Goal: Transaction & Acquisition: Purchase product/service

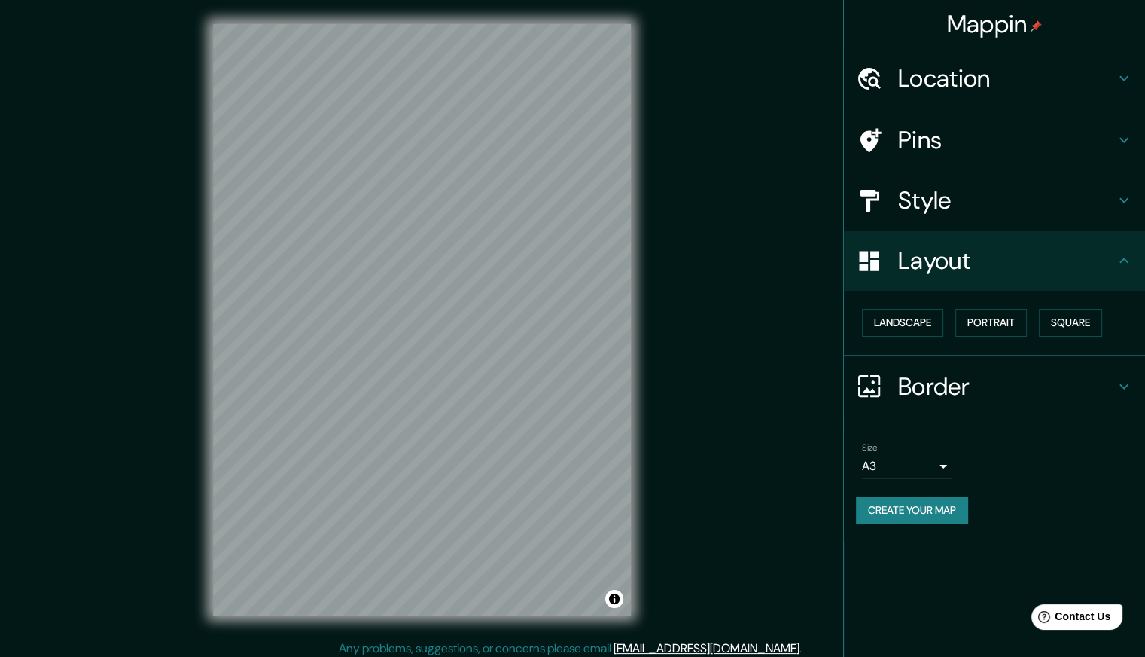
click at [927, 258] on h4 "Layout" at bounding box center [1006, 260] width 217 height 30
click at [951, 186] on h4 "Style" at bounding box center [1006, 200] width 217 height 30
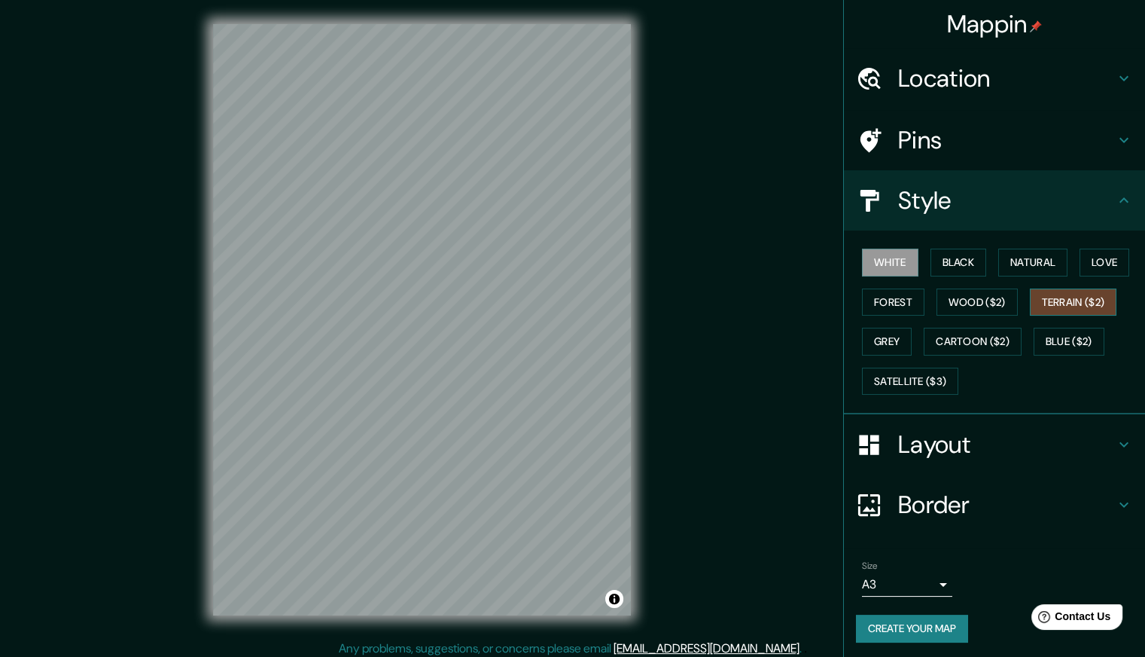
click at [1059, 301] on button "Terrain ($2)" at bounding box center [1073, 302] width 87 height 28
click at [970, 340] on button "Cartoon ($2)" at bounding box center [973, 342] width 98 height 28
click at [1054, 285] on div "White Black Natural Love Forest Wood ($2) Terrain ($2) Grey Cartoon ($2) Blue (…" at bounding box center [1000, 321] width 289 height 158
click at [1048, 294] on button "Terrain ($2)" at bounding box center [1073, 302] width 87 height 28
click at [876, 344] on button "Grey" at bounding box center [887, 342] width 50 height 28
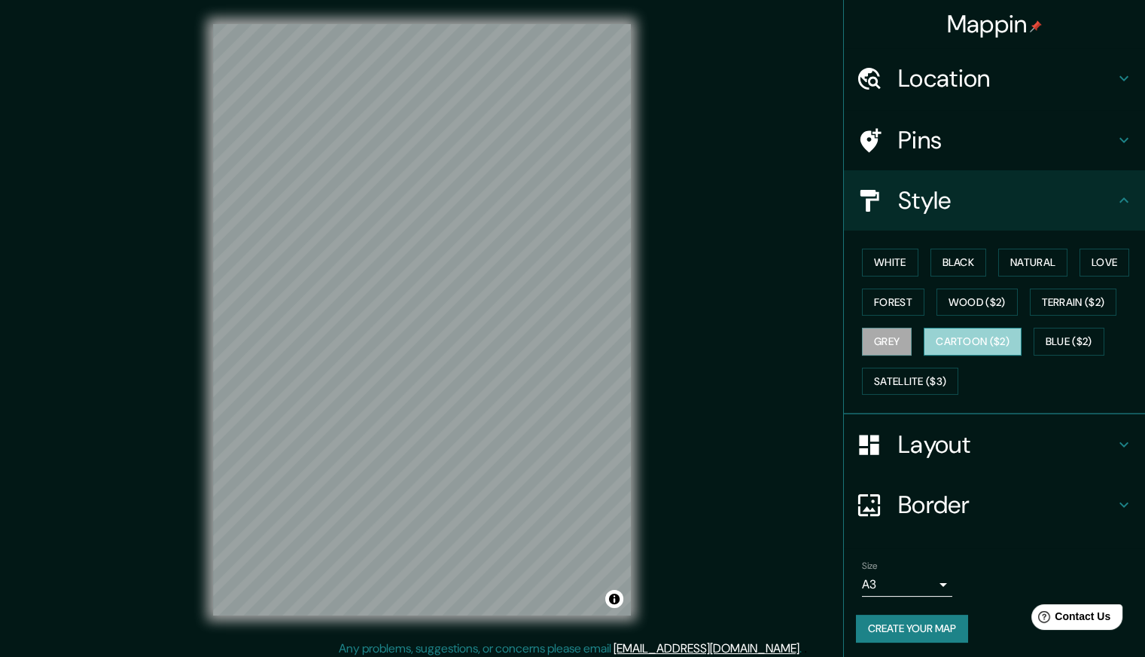
click at [972, 344] on button "Cartoon ($2)" at bounding box center [973, 342] width 98 height 28
click at [887, 378] on button "Satellite ($3)" at bounding box center [910, 381] width 96 height 28
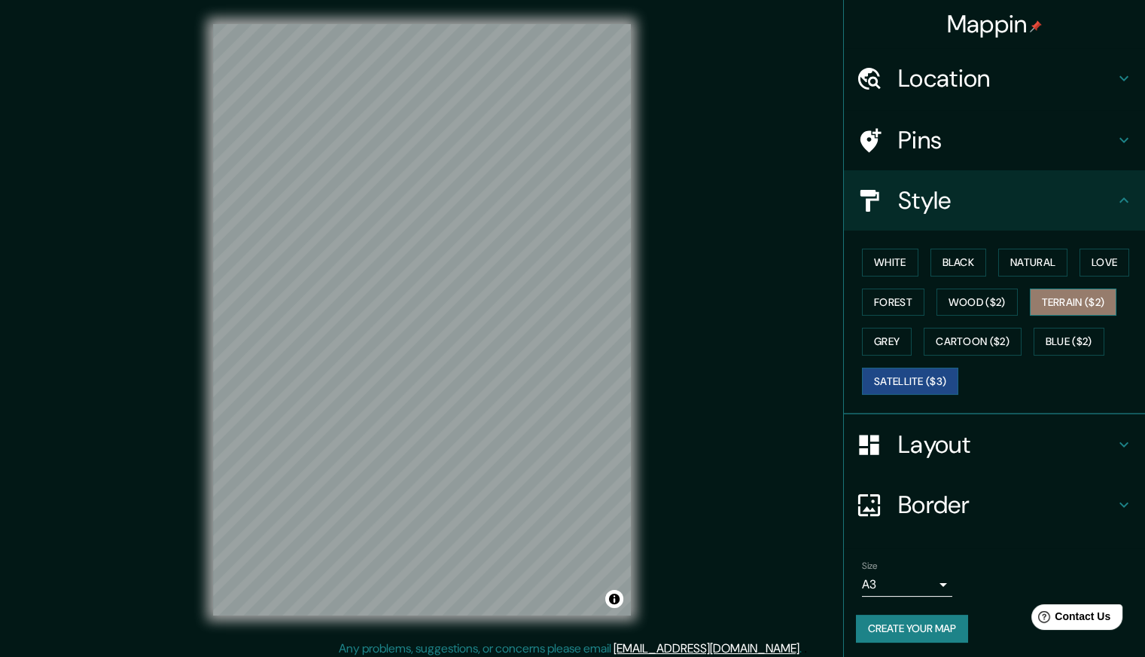
click at [1059, 296] on button "Terrain ($2)" at bounding box center [1073, 302] width 87 height 28
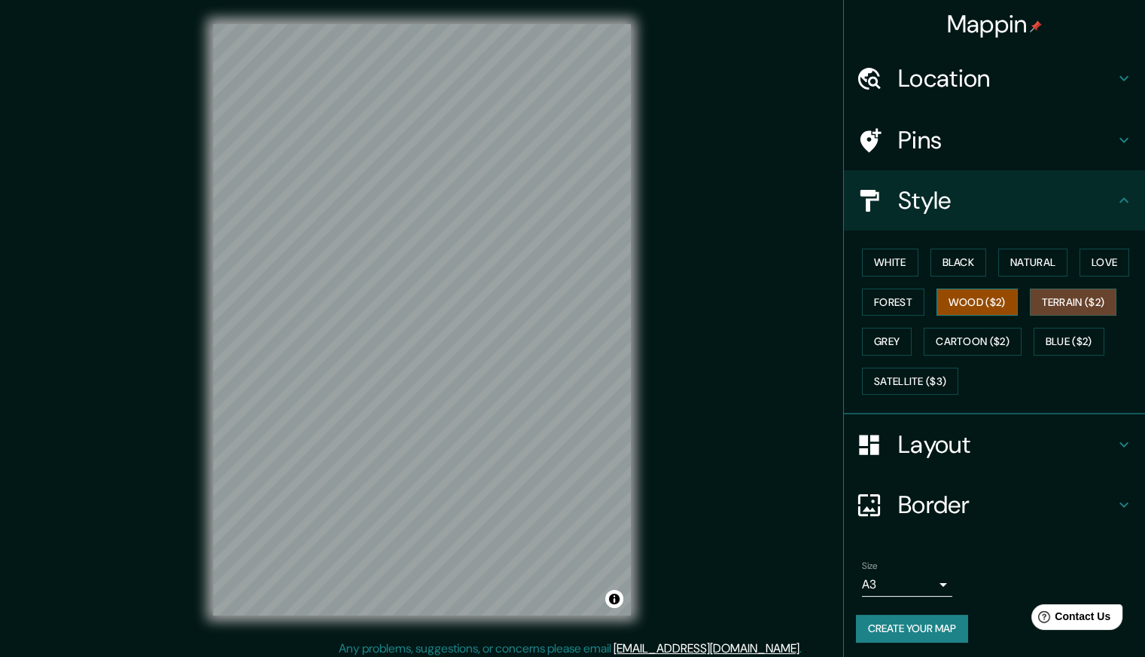
click at [952, 291] on button "Wood ($2)" at bounding box center [977, 302] width 81 height 28
click at [936, 255] on button "Black" at bounding box center [959, 262] width 56 height 28
click at [955, 260] on button "Black" at bounding box center [959, 262] width 56 height 28
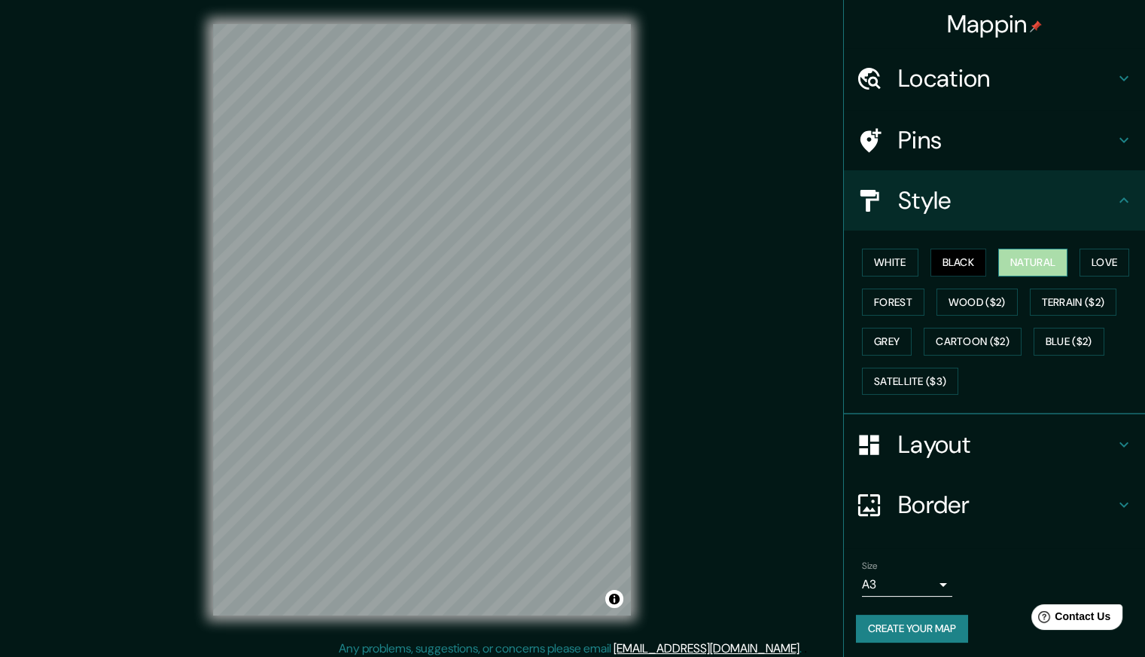
click at [1018, 259] on button "Natural" at bounding box center [1032, 262] width 69 height 28
click at [960, 295] on button "Wood ($2)" at bounding box center [977, 302] width 81 height 28
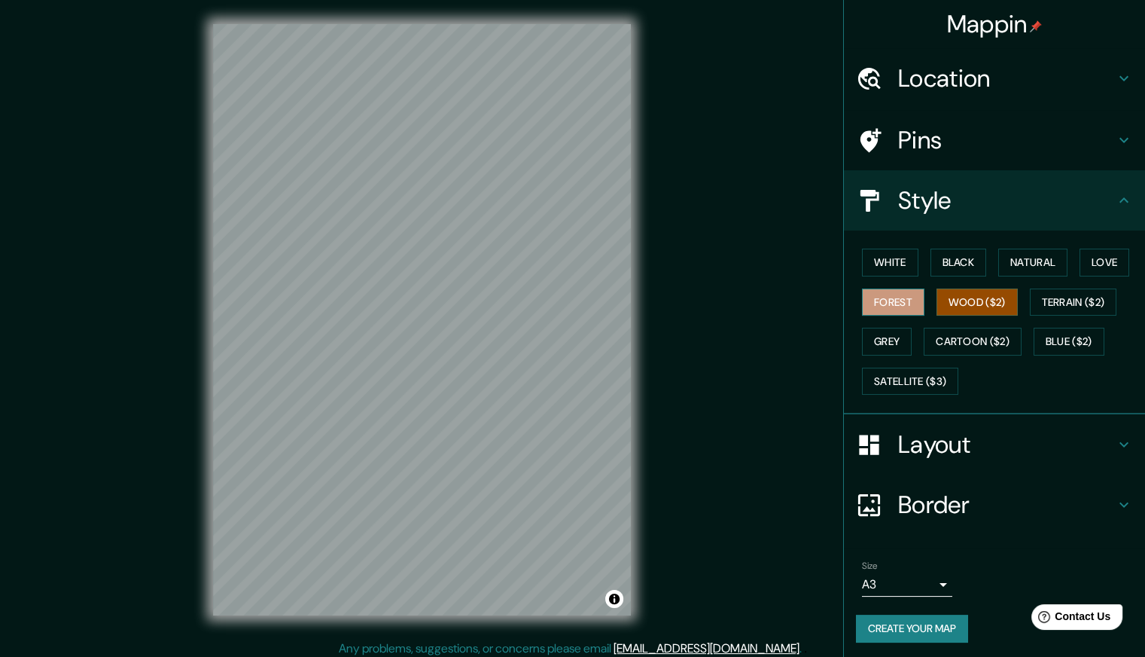
click at [874, 303] on button "Forest" at bounding box center [893, 302] width 62 height 28
click at [1042, 295] on button "Terrain ($2)" at bounding box center [1073, 302] width 87 height 28
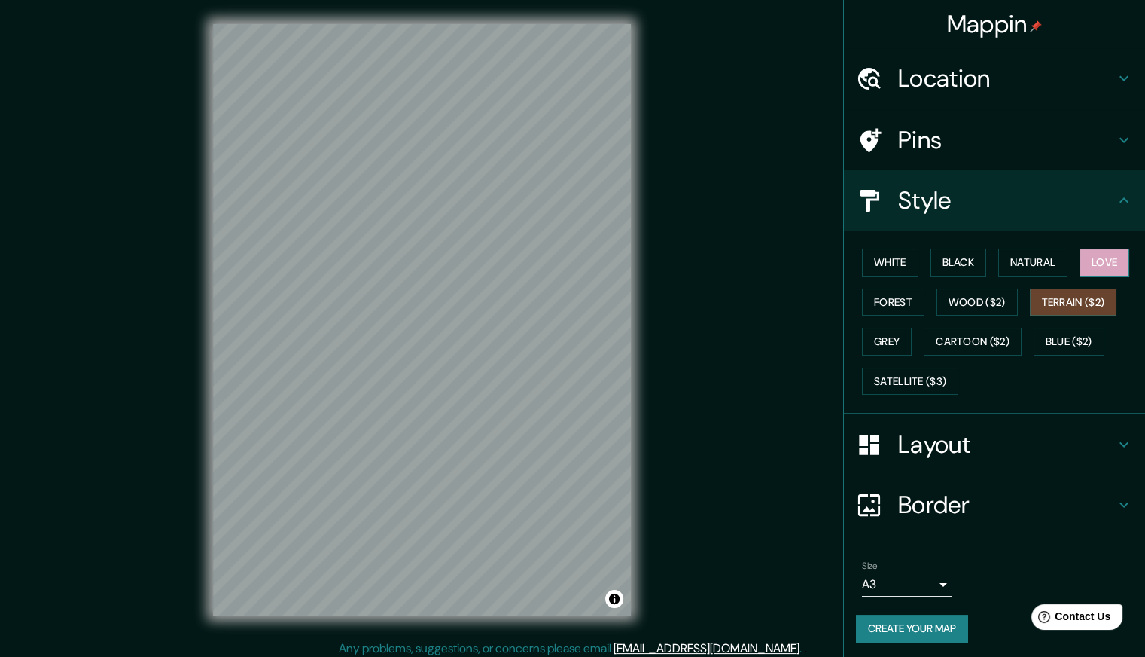
click at [1084, 266] on button "Love" at bounding box center [1105, 262] width 50 height 28
click at [1044, 264] on button "Natural" at bounding box center [1032, 262] width 69 height 28
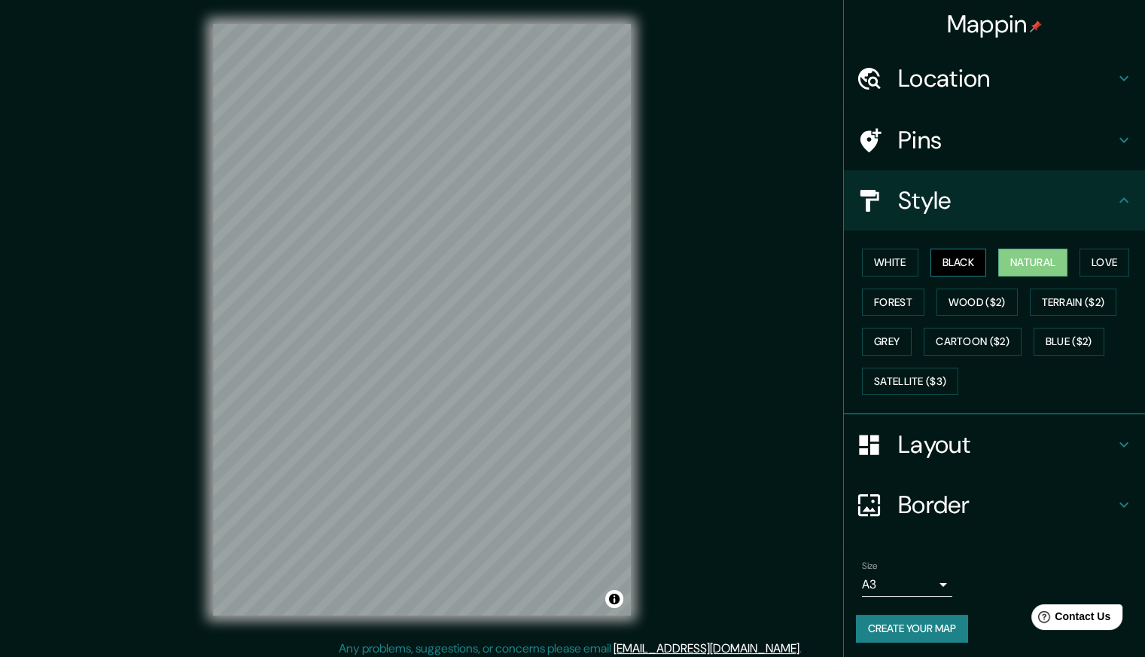
click at [931, 255] on button "Black" at bounding box center [959, 262] width 56 height 28
click at [891, 346] on button "Grey" at bounding box center [887, 342] width 50 height 28
click at [971, 299] on button "Wood ($2)" at bounding box center [977, 302] width 81 height 28
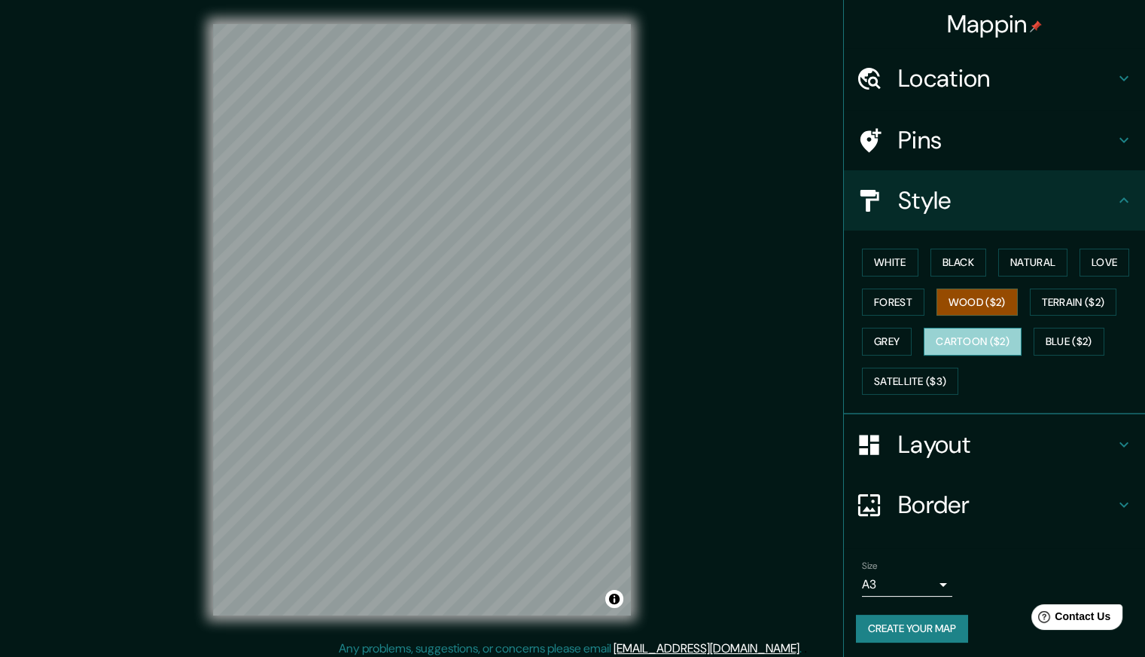
click at [961, 334] on button "Cartoon ($2)" at bounding box center [973, 342] width 98 height 28
click at [1056, 344] on button "Blue ($2)" at bounding box center [1069, 342] width 71 height 28
click at [955, 300] on button "Wood ($2)" at bounding box center [977, 302] width 81 height 28
click at [1087, 269] on button "Love" at bounding box center [1105, 262] width 50 height 28
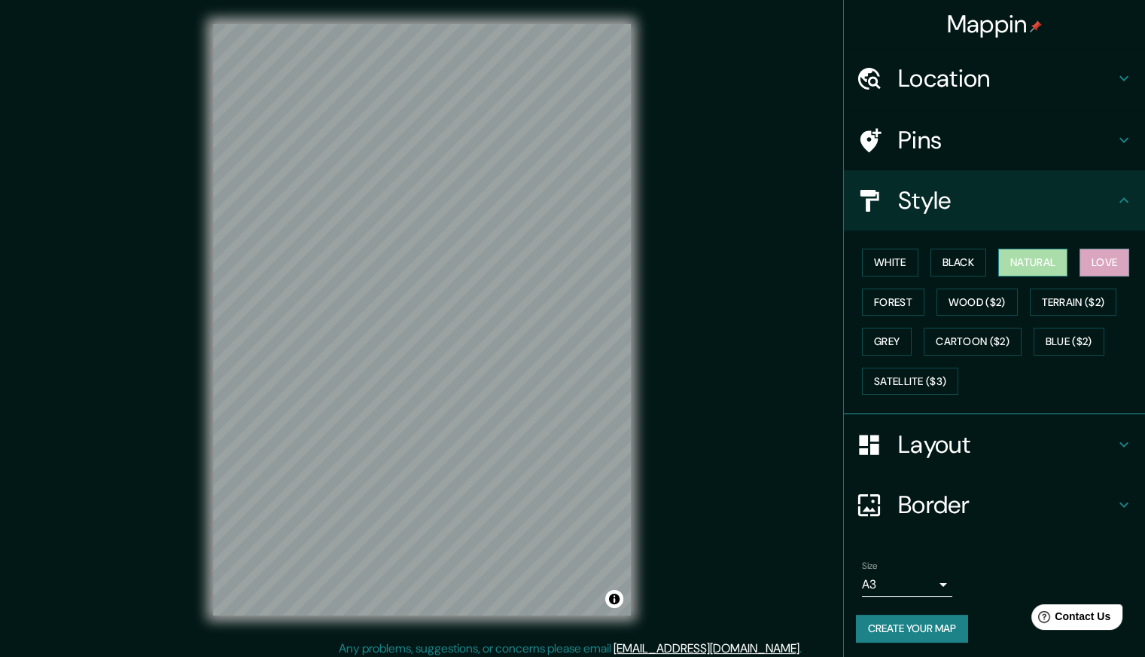
click at [1013, 265] on button "Natural" at bounding box center [1032, 262] width 69 height 28
